Goal: Task Accomplishment & Management: Manage account settings

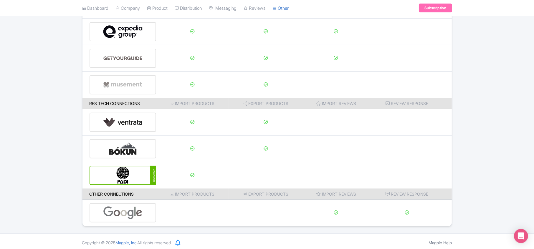
scroll to position [92, 0]
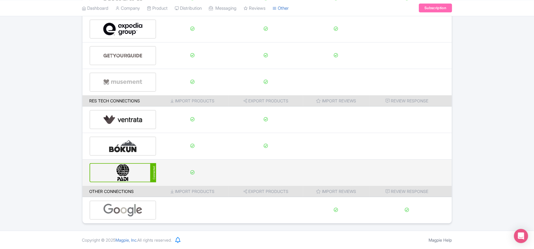
click at [125, 175] on img at bounding box center [123, 172] width 40 height 18
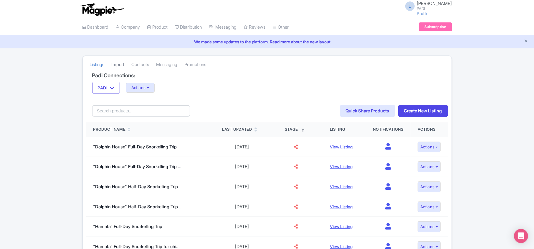
click at [118, 64] on link "Import" at bounding box center [118, 65] width 13 height 16
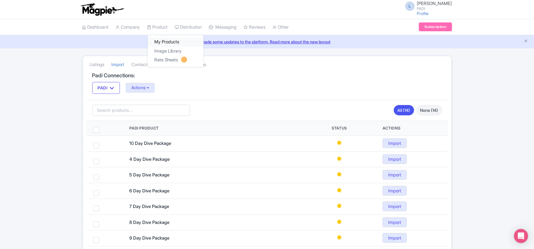
click at [170, 39] on link "My Products" at bounding box center [176, 41] width 56 height 9
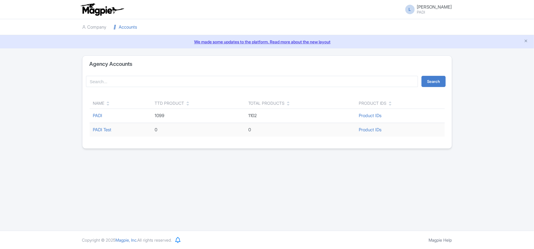
click at [102, 117] on link "PADI" at bounding box center [97, 115] width 9 height 6
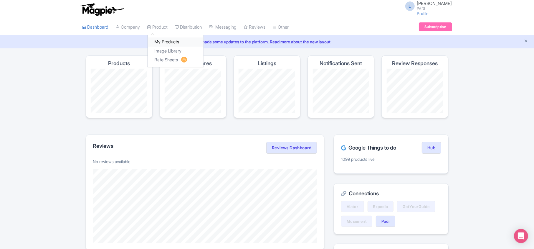
click at [164, 44] on link "My Products" at bounding box center [176, 41] width 56 height 9
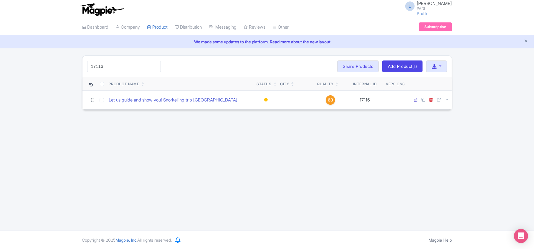
type input "17116"
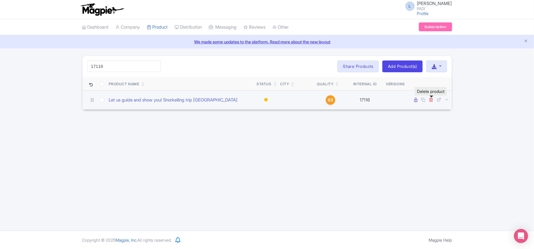
click at [431, 101] on icon at bounding box center [431, 99] width 4 height 4
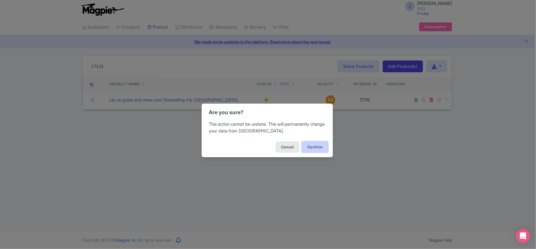
click at [318, 144] on button "Confirm" at bounding box center [315, 146] width 27 height 11
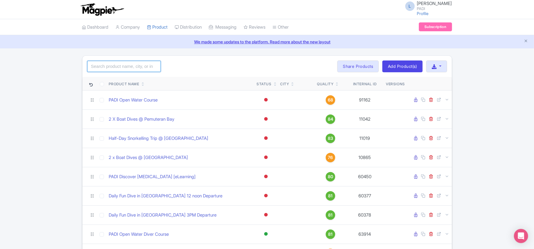
click at [136, 67] on input "search" at bounding box center [124, 66] width 74 height 11
paste input "105493"
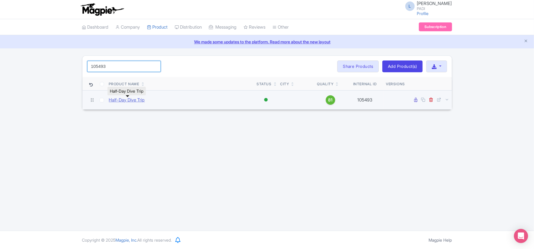
type input "105493"
click at [117, 100] on link "Half-Day Dive Trip" at bounding box center [127, 100] width 36 height 7
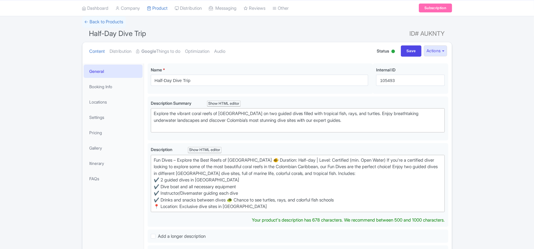
scroll to position [39, 0]
click at [156, 52] on strong "Google" at bounding box center [149, 51] width 15 height 7
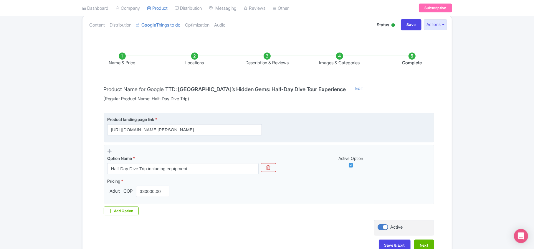
scroll to position [104, 0]
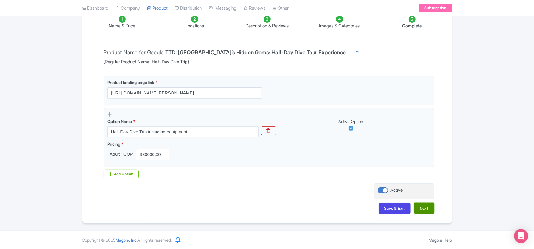
click at [428, 204] on button "Next" at bounding box center [424, 207] width 20 height 11
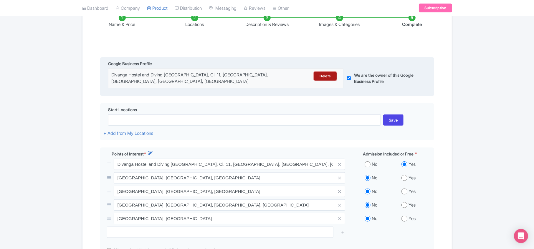
click at [328, 78] on link "Delete" at bounding box center [325, 76] width 22 height 9
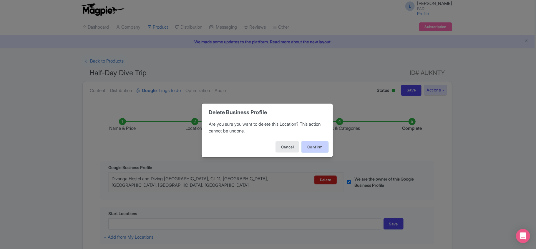
click at [310, 147] on button "Confirm" at bounding box center [315, 146] width 27 height 11
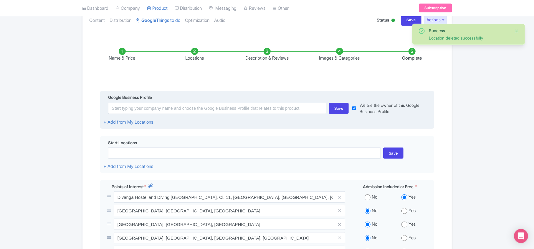
scroll to position [78, 0]
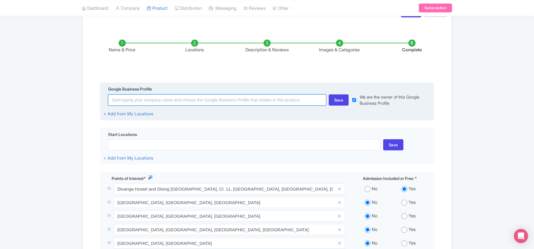
click at [115, 100] on input at bounding box center [217, 99] width 218 height 11
paste input "Diving Taganga - Buceo Taganga"
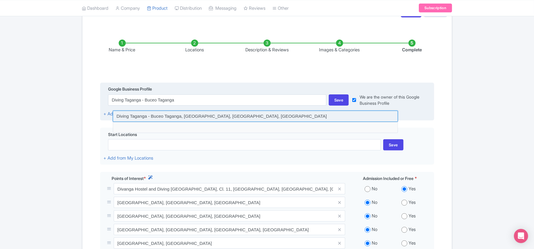
click at [131, 118] on input at bounding box center [255, 115] width 285 height 11
type input "Diving Taganga - Buceo Taganga, [GEOGRAPHIC_DATA][PERSON_NAME][GEOGRAPHIC_DATA]…"
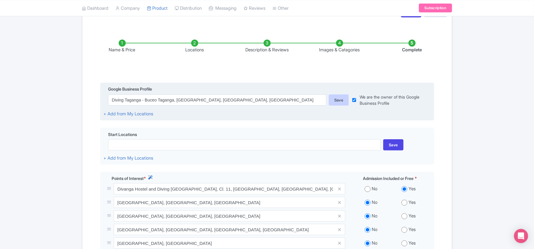
click at [344, 98] on div "Save" at bounding box center [339, 99] width 20 height 11
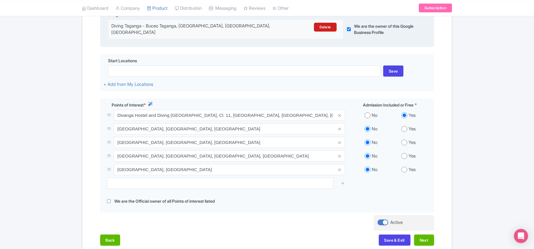
scroll to position [157, 0]
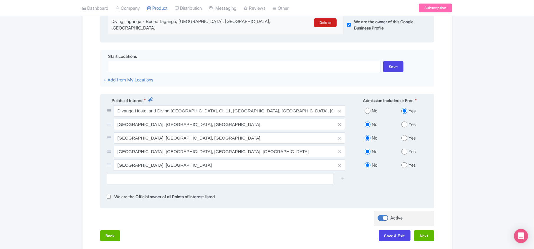
click at [338, 112] on icon at bounding box center [339, 111] width 3 height 4
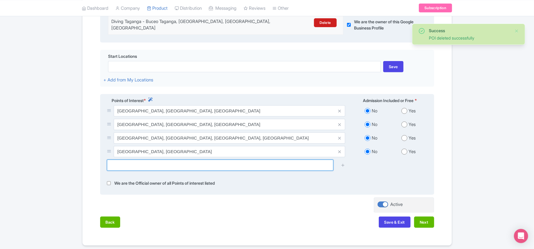
click at [130, 169] on input "text" at bounding box center [220, 164] width 226 height 11
paste input "Diving Taganga - Buceo Taganga"
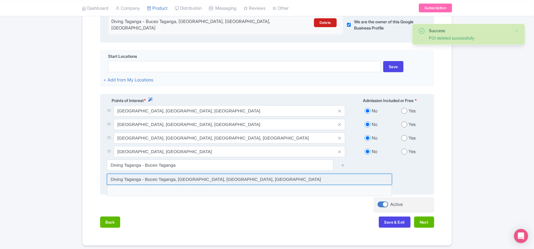
click at [130, 180] on input at bounding box center [249, 178] width 285 height 11
type input "Diving Taganga - Buceo Taganga, [GEOGRAPHIC_DATA][PERSON_NAME][GEOGRAPHIC_DATA]…"
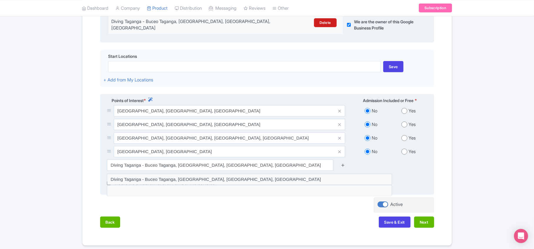
click at [343, 166] on icon at bounding box center [343, 165] width 4 height 4
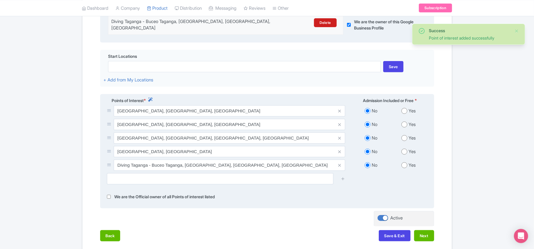
click at [403, 168] on input "radio" at bounding box center [404, 165] width 6 height 6
radio input "true"
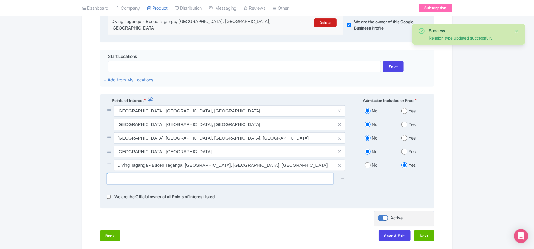
click at [221, 184] on input "text" at bounding box center [220, 178] width 226 height 11
paste input "Diving Taganga - Buceo Taganga"
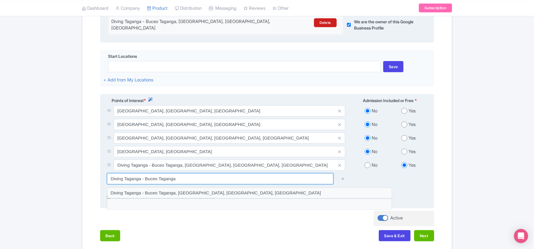
drag, startPoint x: 140, startPoint y: 181, endPoint x: 188, endPoint y: 178, distance: 48.1
click at [188, 178] on input "Diving Taganga - Buceo Taganga" at bounding box center [220, 178] width 226 height 11
drag, startPoint x: 116, startPoint y: 180, endPoint x: 143, endPoint y: 178, distance: 27.1
click at [143, 178] on input "Diving Taganga" at bounding box center [220, 178] width 226 height 11
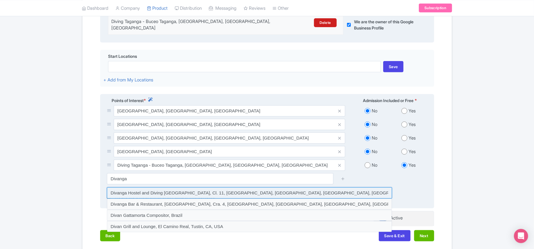
click at [145, 194] on input at bounding box center [249, 192] width 285 height 11
type input "Divanga Hostel and Diving Taganga, Cl. 11, Taganga, Santa Marta, Magdalena, Col…"
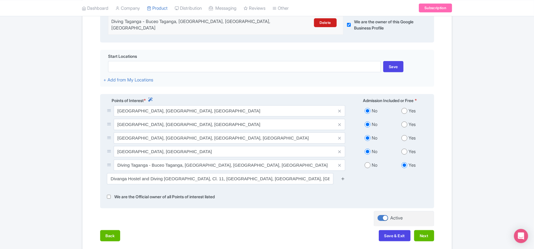
click at [343, 179] on icon at bounding box center [343, 178] width 4 height 4
click at [343, 181] on icon at bounding box center [343, 178] width 4 height 4
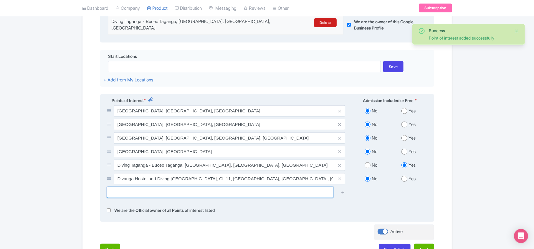
click at [234, 196] on input "text" at bounding box center [220, 191] width 226 height 11
click at [233, 196] on input "text" at bounding box center [220, 191] width 226 height 11
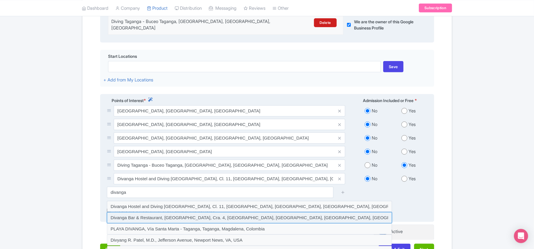
click at [127, 220] on input at bounding box center [249, 217] width 285 height 11
type input "Divanga Bar & Restaurant, con, Cra. 4, Taganga, Santa Marta, Magdalena, Colombia"
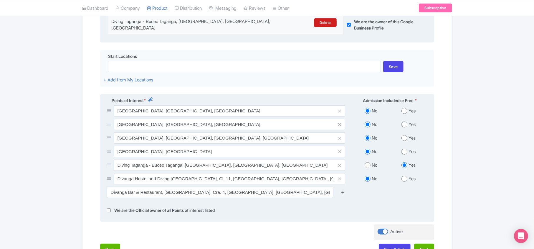
click at [342, 193] on icon at bounding box center [343, 192] width 4 height 4
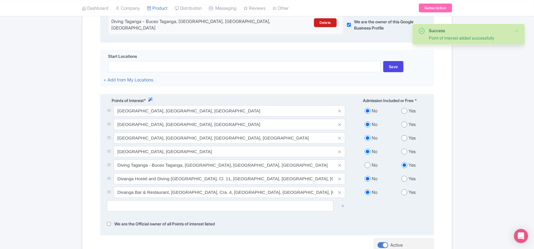
click at [404, 181] on input "radio" at bounding box center [404, 179] width 6 height 6
radio input "true"
click at [405, 195] on input "radio" at bounding box center [404, 192] width 6 height 6
radio input "true"
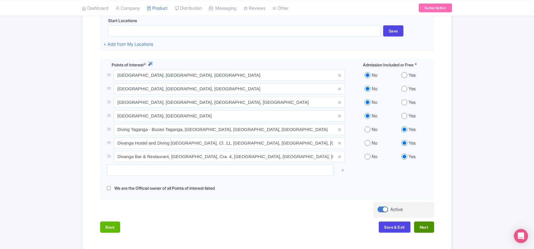
scroll to position [223, 0]
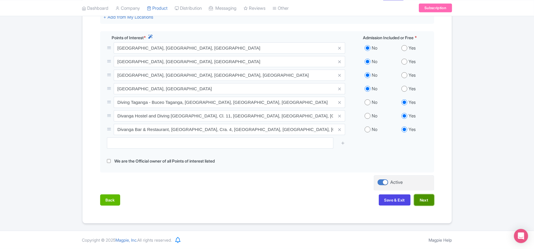
click at [426, 199] on button "Next" at bounding box center [424, 199] width 20 height 11
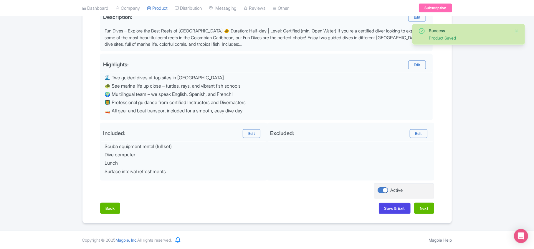
scroll to position [205, 0]
click at [422, 208] on button "Next" at bounding box center [424, 207] width 20 height 11
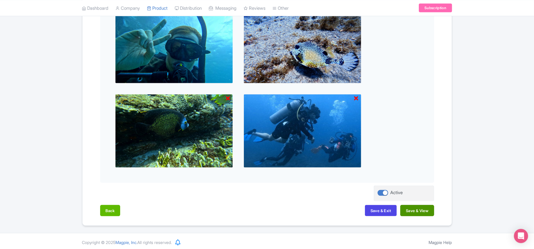
scroll to position [506, 0]
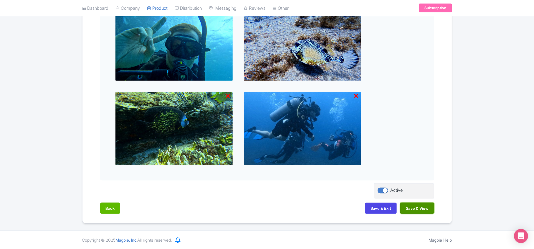
click at [422, 208] on button "Save & View" at bounding box center [417, 207] width 34 height 11
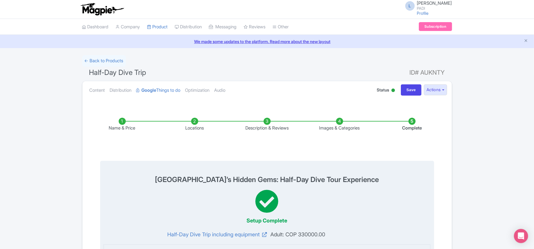
scroll to position [0, 0]
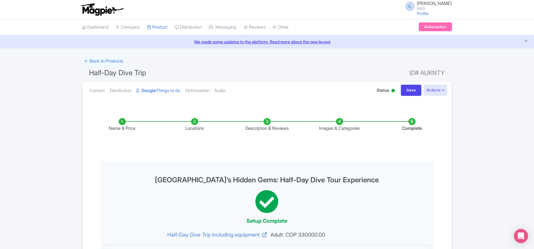
click at [195, 123] on li "Locations" at bounding box center [194, 125] width 72 height 14
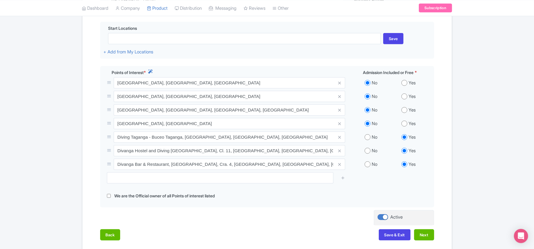
scroll to position [196, 0]
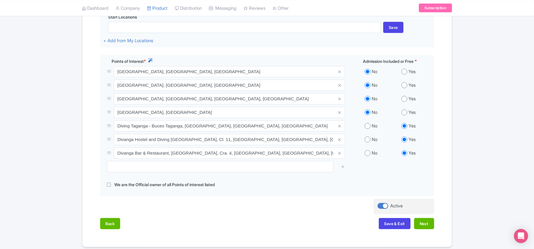
click at [54, 189] on div "Success Product Saved ← Back to Products Half-Day Dive Trip ID# AUKNTY Content …" at bounding box center [267, 53] width 534 height 388
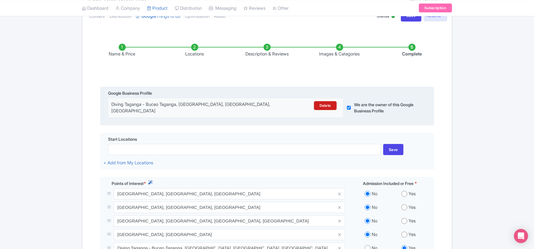
scroll to position [0, 0]
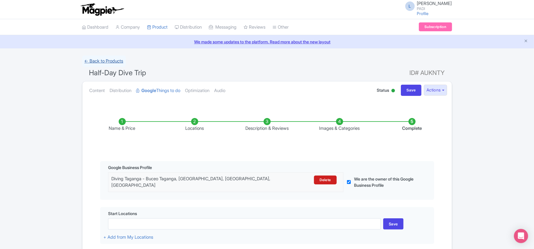
click at [94, 61] on link "← Back to Products" at bounding box center [104, 60] width 44 height 11
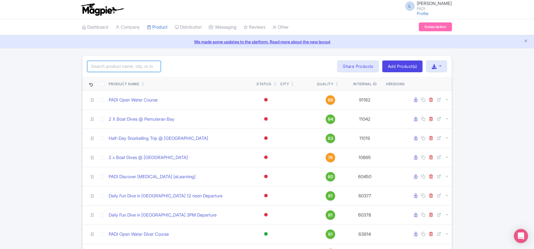
click at [136, 67] on input "search" at bounding box center [124, 66] width 74 height 11
paste input "7648"
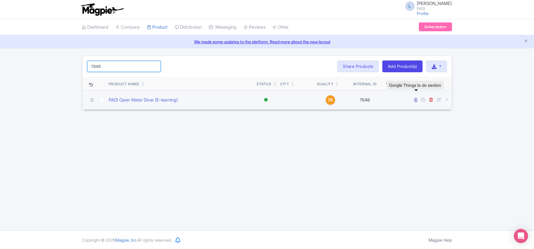
type input "7648"
click at [415, 100] on icon at bounding box center [415, 99] width 3 height 4
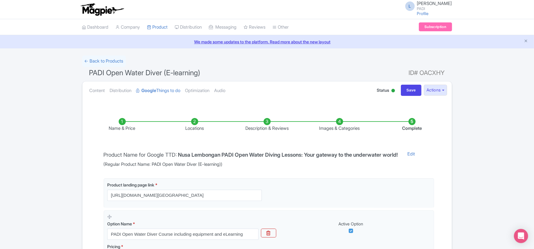
click at [195, 124] on li "Locations" at bounding box center [194, 125] width 72 height 14
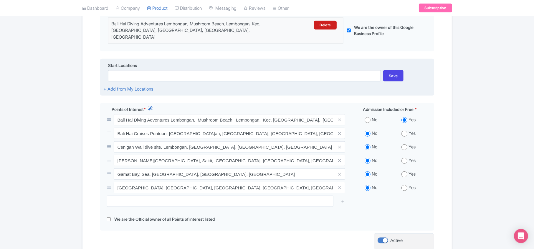
scroll to position [157, 0]
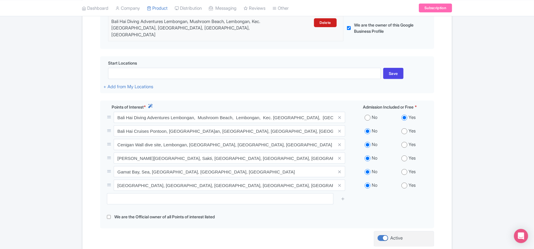
click at [488, 92] on div "← Back to Products PADI Open Water Diver (E-learning) ID# OACXHY Content Distri…" at bounding box center [267, 88] width 534 height 381
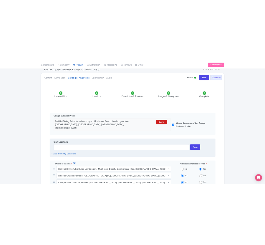
scroll to position [0, 0]
